Goal: Find contact information: Find contact information

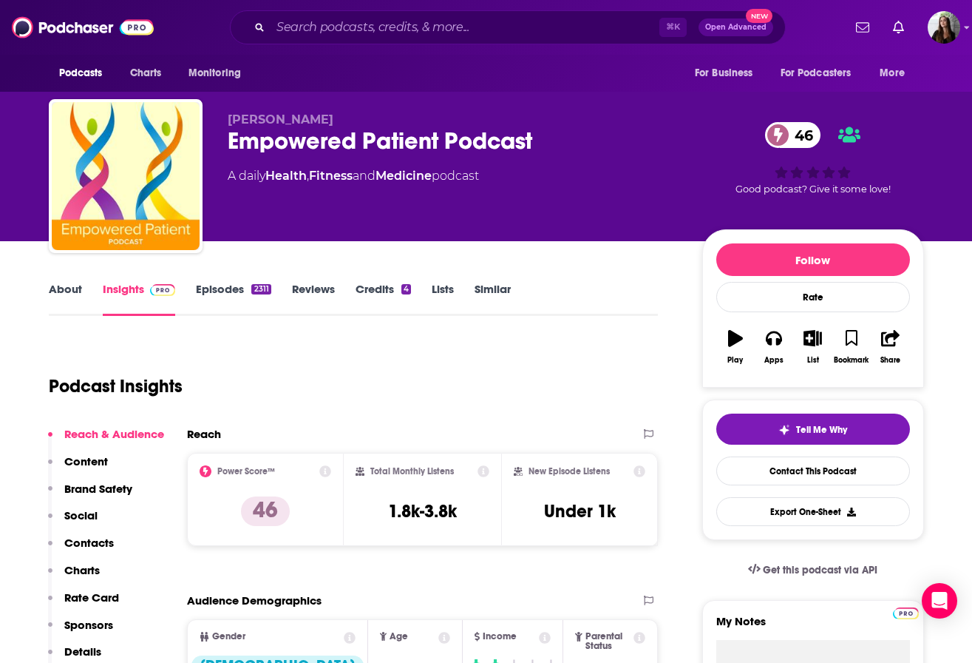
scroll to position [13, 0]
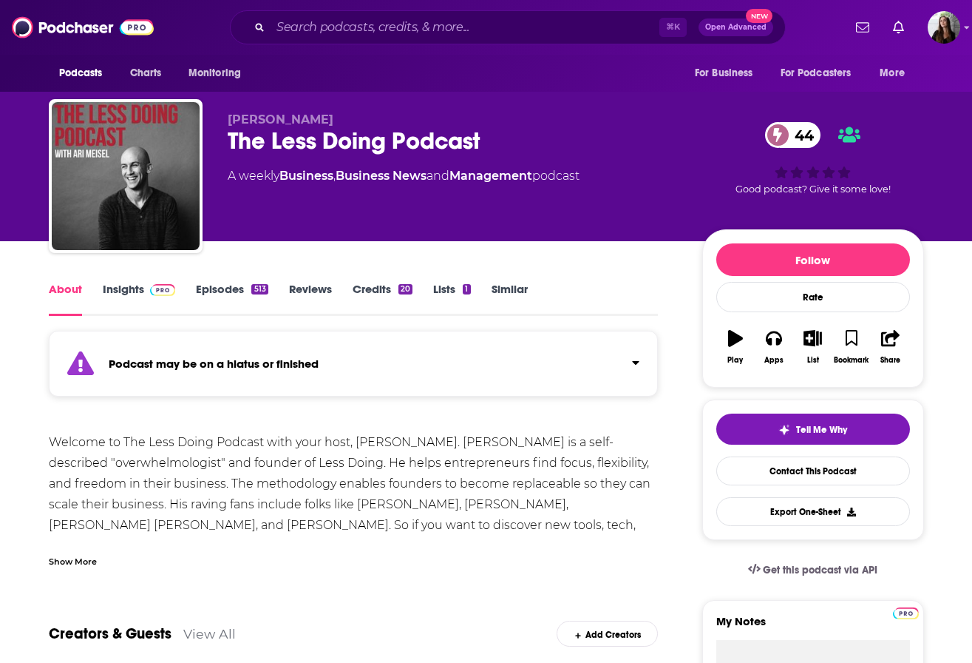
click at [232, 289] on link "Episodes 513" at bounding box center [232, 299] width 72 height 34
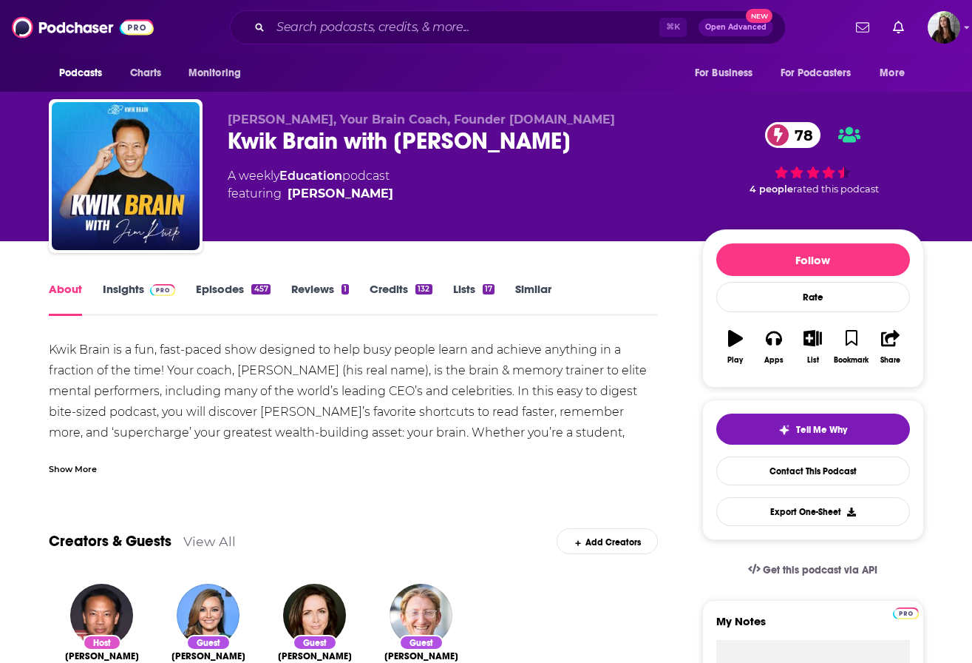
click at [135, 289] on link "Insights" at bounding box center [139, 299] width 73 height 34
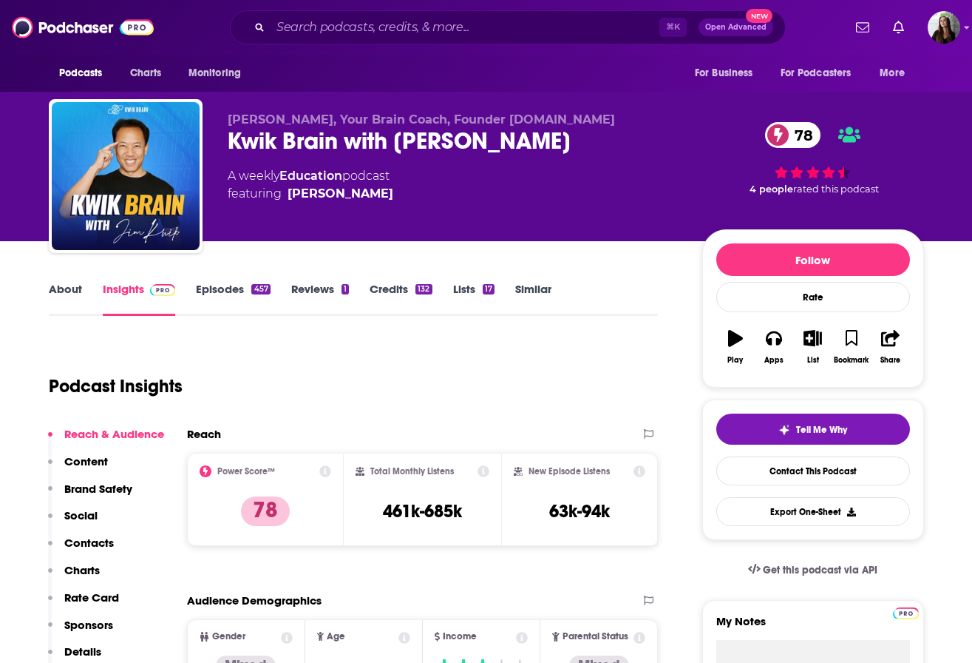
click at [344, 149] on div "Kwik Brain with Jim Kwik 78" at bounding box center [453, 140] width 451 height 29
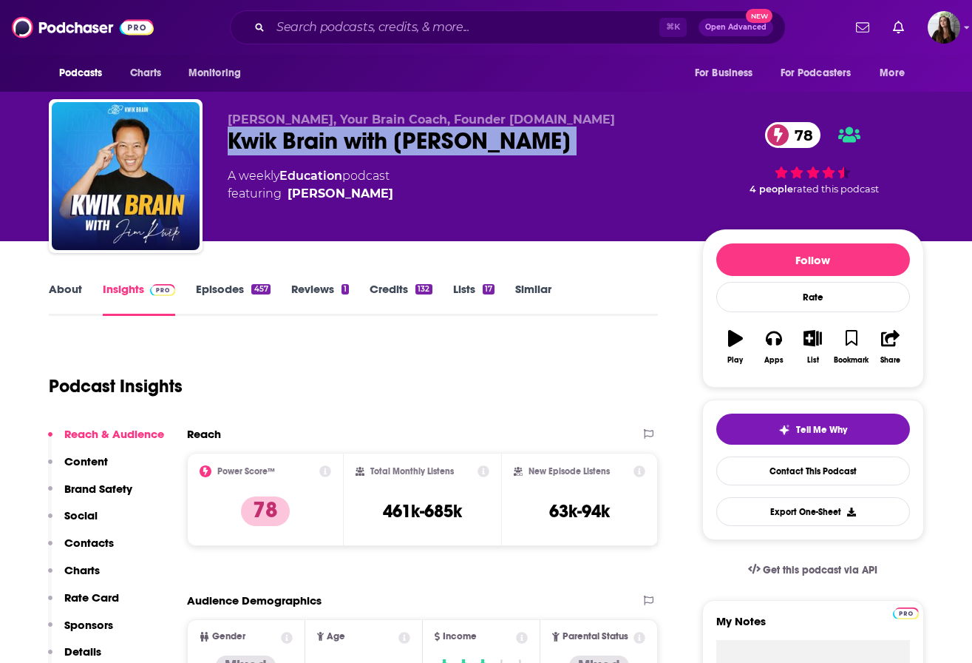
click at [344, 149] on div "Kwik Brain with Jim Kwik 78" at bounding box center [453, 140] width 451 height 29
copy div "Kwik Brain with Jim Kwik 78"
click at [831, 464] on link "Contact This Podcast" at bounding box center [813, 470] width 194 height 29
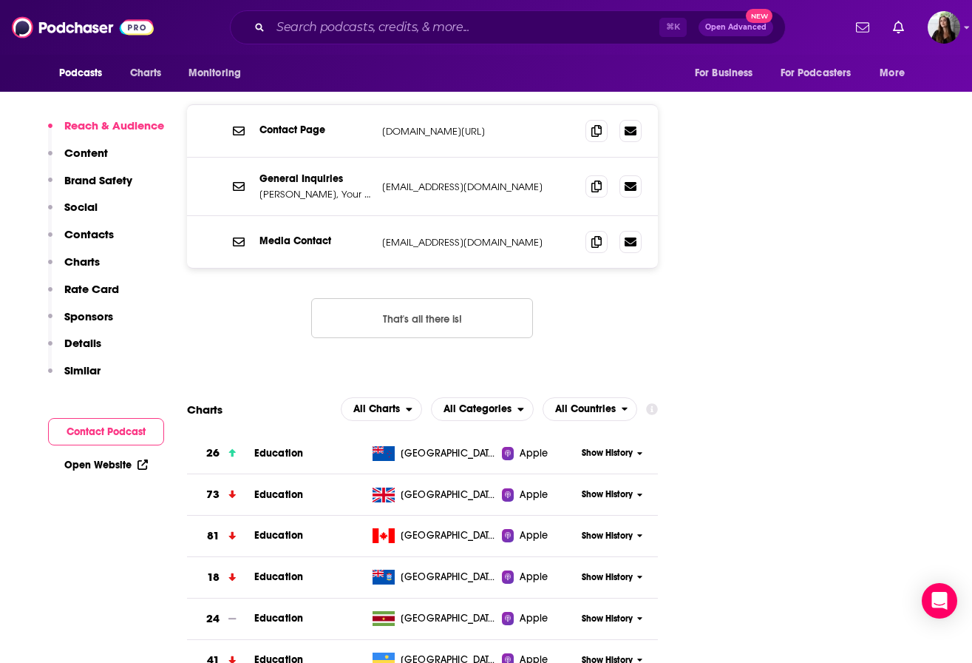
scroll to position [1820, 0]
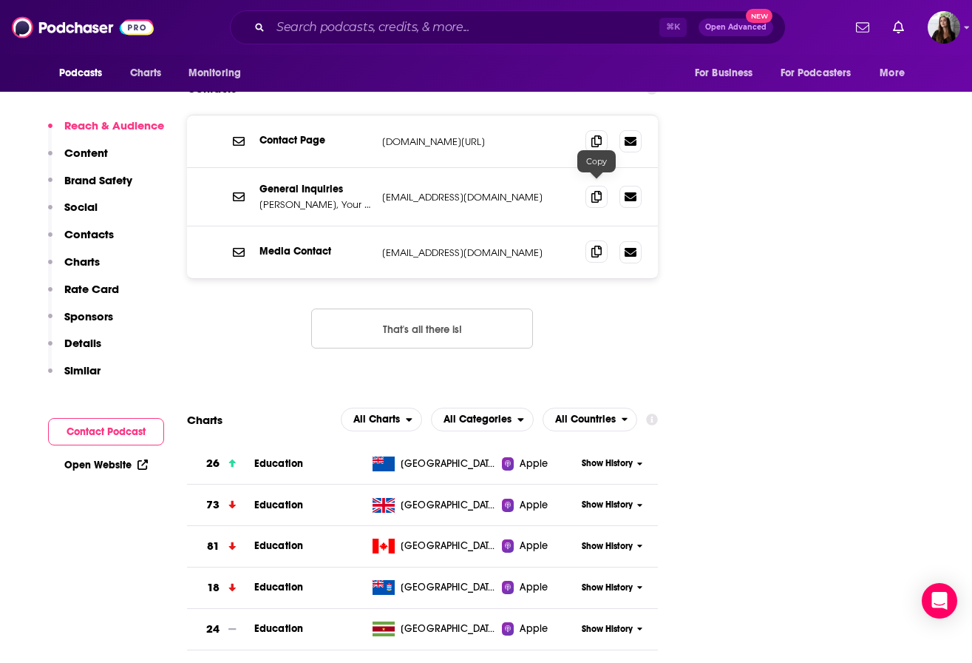
click at [593, 245] on icon at bounding box center [597, 251] width 10 height 12
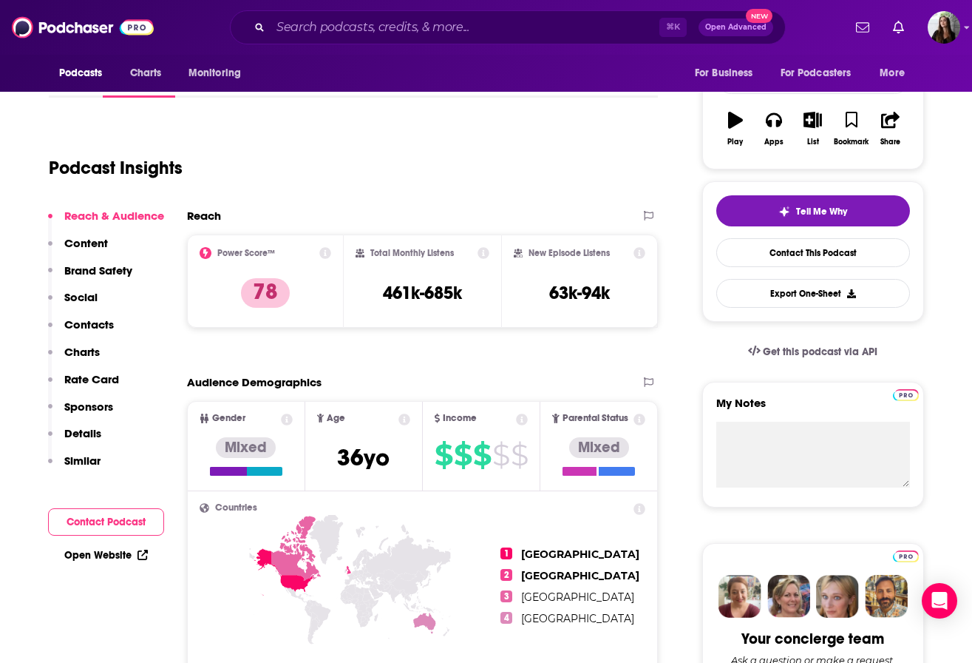
scroll to position [0, 0]
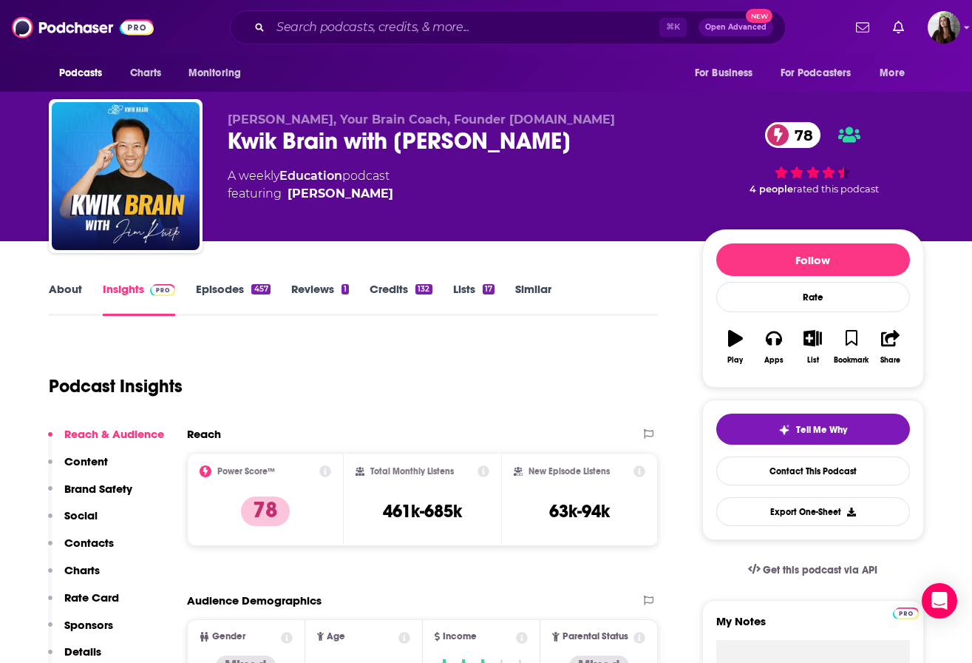
click at [390, 138] on div "Kwik Brain with Jim Kwik 78" at bounding box center [453, 140] width 451 height 29
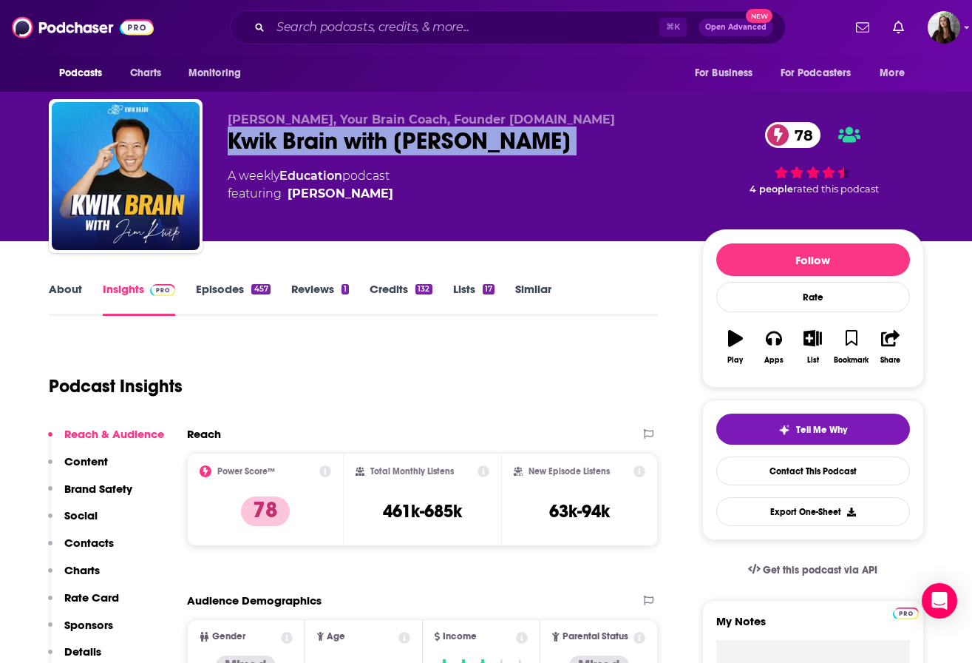
click at [390, 138] on div "Kwik Brain with Jim Kwik 78" at bounding box center [453, 140] width 451 height 29
copy div "Kwik Brain with Jim Kwik 78"
